Goal: Answer question/provide support: Share knowledge or assist other users

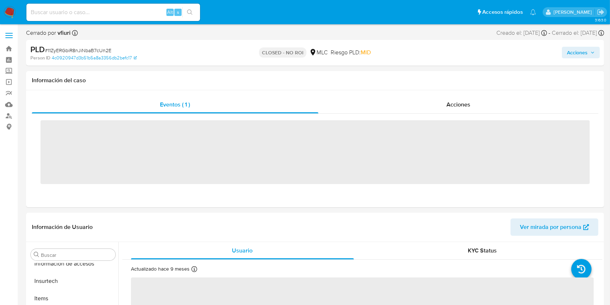
scroll to position [358, 0]
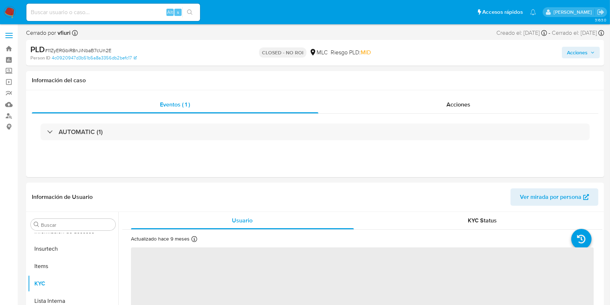
select select "10"
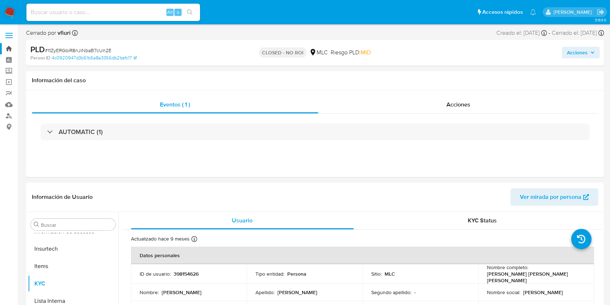
click at [9, 47] on link "Bandeja" at bounding box center [43, 48] width 86 height 11
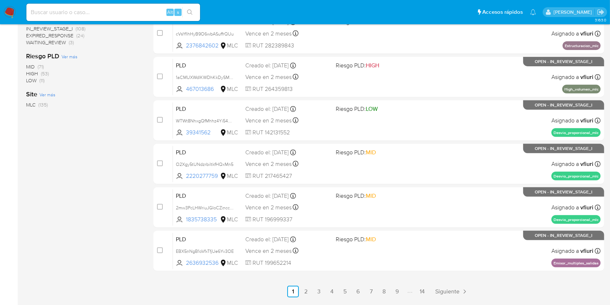
scroll to position [293, 0]
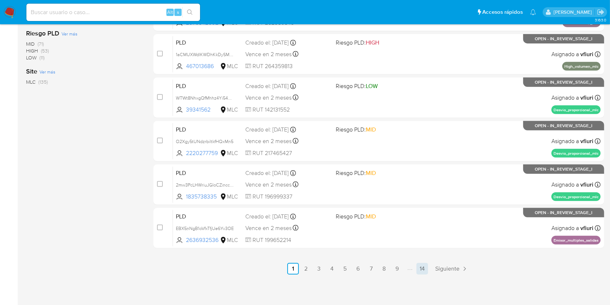
click at [427, 268] on link "14" at bounding box center [423, 269] width 12 height 12
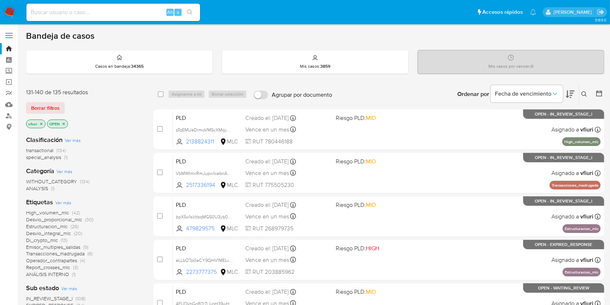
click at [595, 101] on div at bounding box center [598, 94] width 13 height 22
drag, startPoint x: 595, startPoint y: 101, endPoint x: 600, endPoint y: 93, distance: 9.9
click at [600, 93] on div at bounding box center [598, 94] width 13 height 22
click at [597, 94] on icon at bounding box center [599, 93] width 7 height 7
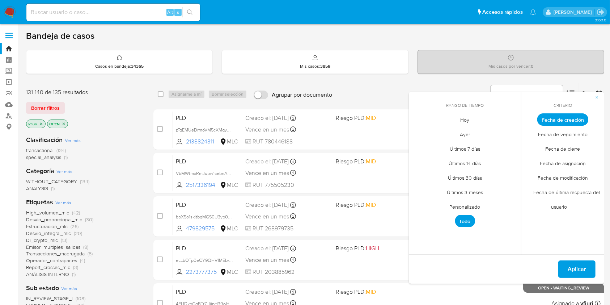
click at [469, 207] on span "Personalizado" at bounding box center [465, 206] width 46 height 15
click at [421, 130] on icon "Mes anterior" at bounding box center [420, 133] width 9 height 9
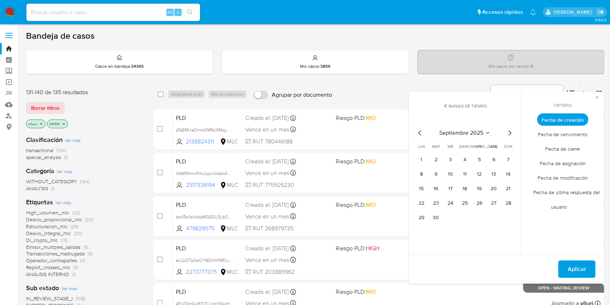
click at [421, 130] on icon "Mes anterior" at bounding box center [420, 133] width 9 height 9
click at [424, 132] on icon "Mes anterior" at bounding box center [420, 133] width 9 height 9
click at [495, 172] on button "12" at bounding box center [494, 174] width 12 height 12
click at [571, 267] on span "Aplicar" at bounding box center [577, 269] width 18 height 16
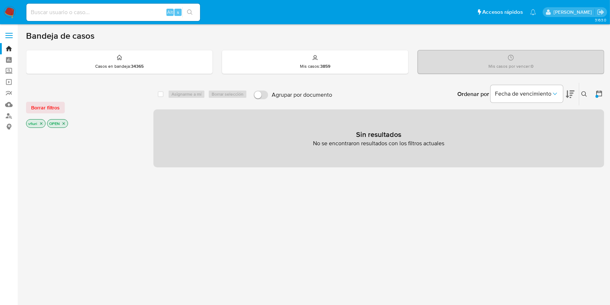
click at [41, 123] on icon "close-filter" at bounding box center [41, 123] width 4 height 4
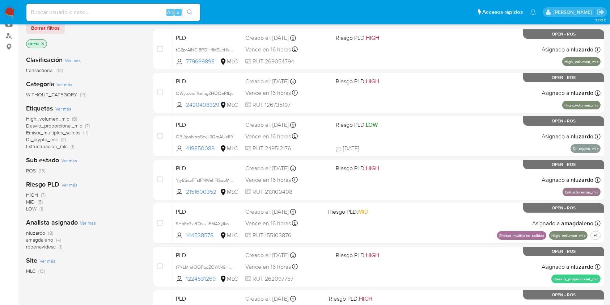
scroll to position [81, 0]
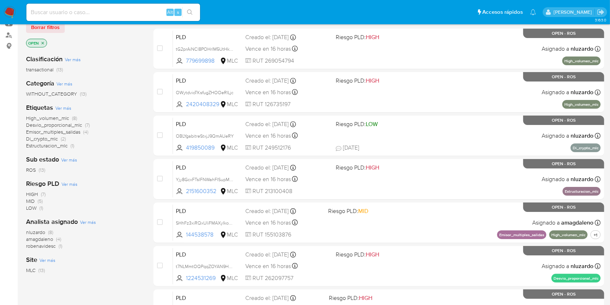
click at [52, 245] on span "robenavidesc" at bounding box center [41, 245] width 30 height 7
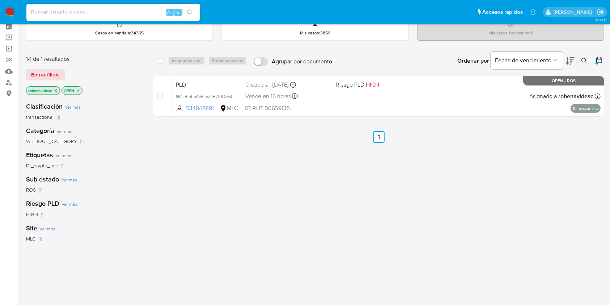
scroll to position [26, 0]
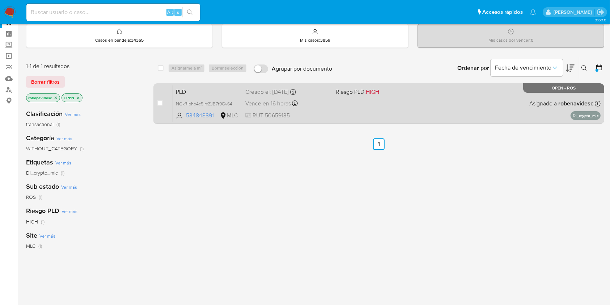
click at [436, 103] on div "PLD NGkRIbho4c5IrxZJB7t9Gv64 534848891 MLC Riesgo PLD: HIGH Creado el: 12/07/20…" at bounding box center [387, 103] width 428 height 37
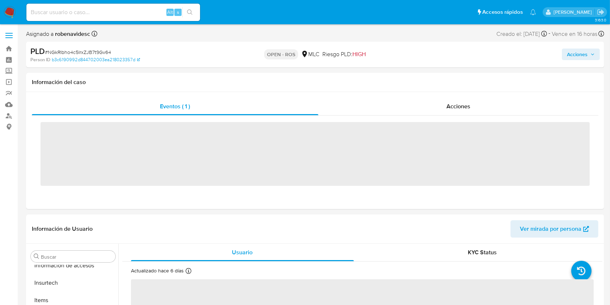
scroll to position [358, 0]
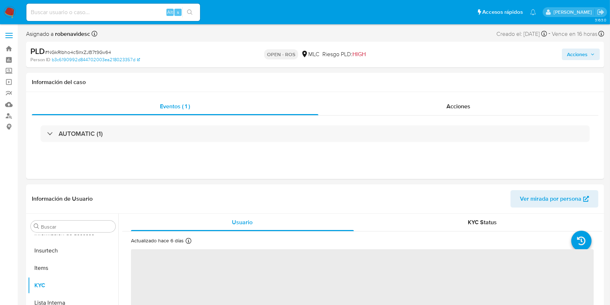
select select "10"
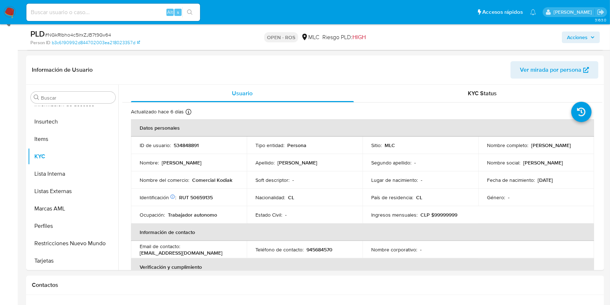
scroll to position [106, 0]
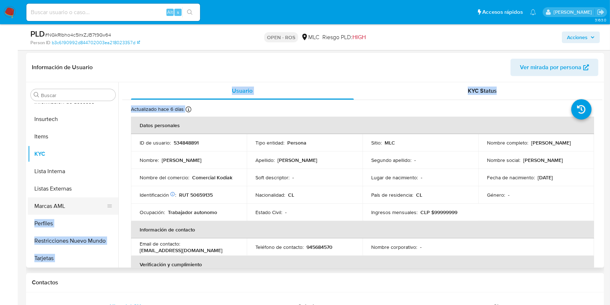
drag, startPoint x: 118, startPoint y: 231, endPoint x: 114, endPoint y: 208, distance: 23.9
click at [114, 200] on div "Buscar Anticipos de dinero Aprobadores Aprobados Archivos adjuntos CBP CBT Cruc…" at bounding box center [315, 174] width 575 height 185
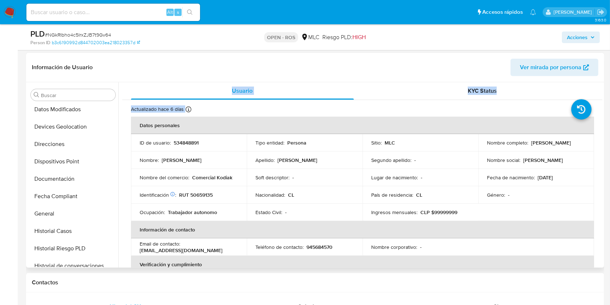
scroll to position [155, 0]
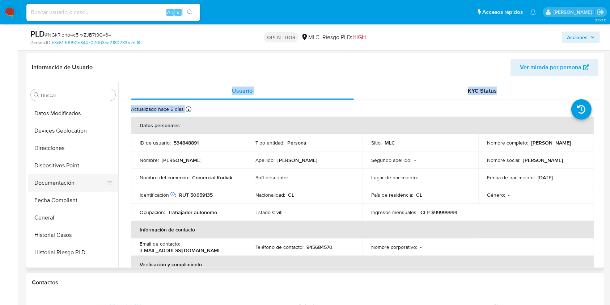
click at [67, 186] on button "Documentación" at bounding box center [70, 182] width 85 height 17
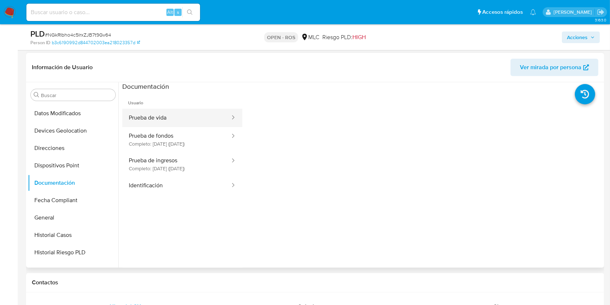
click at [179, 119] on button "Prueba de vida" at bounding box center [176, 118] width 109 height 18
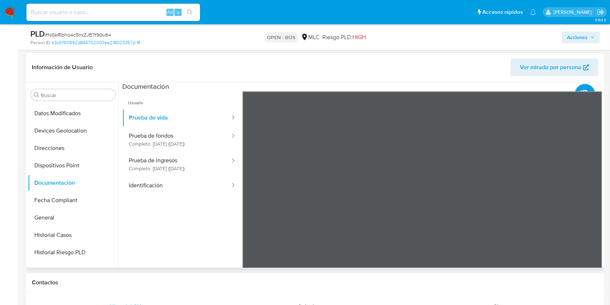
scroll to position [0, 0]
